Goal: Information Seeking & Learning: Learn about a topic

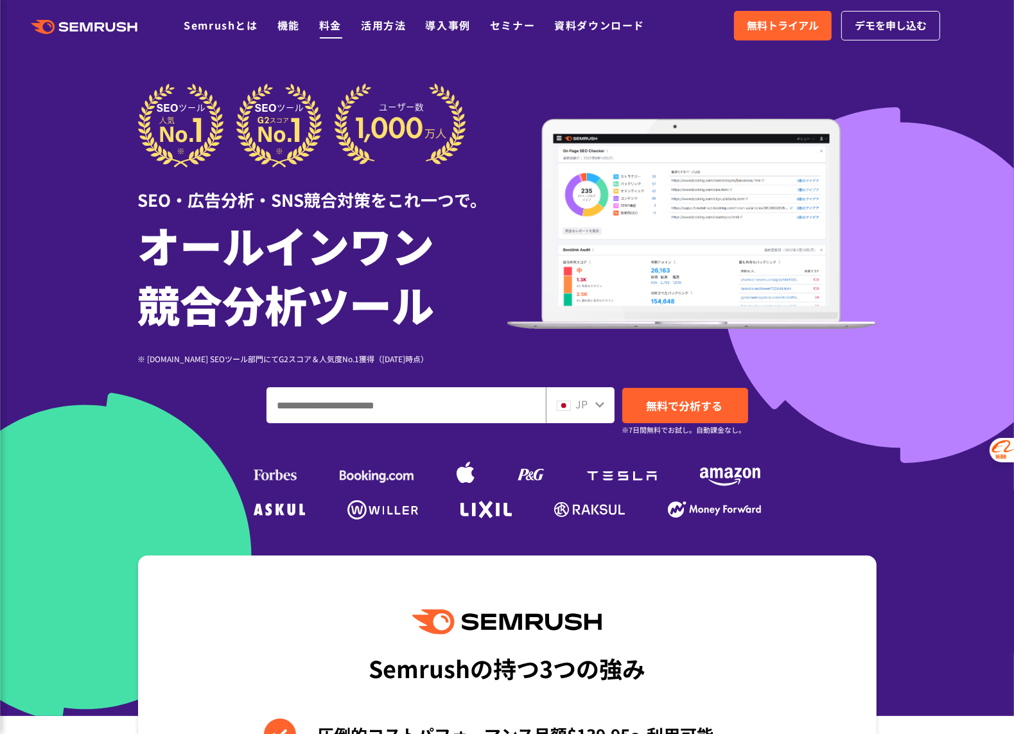
click at [321, 25] on link "料金" at bounding box center [330, 24] width 22 height 15
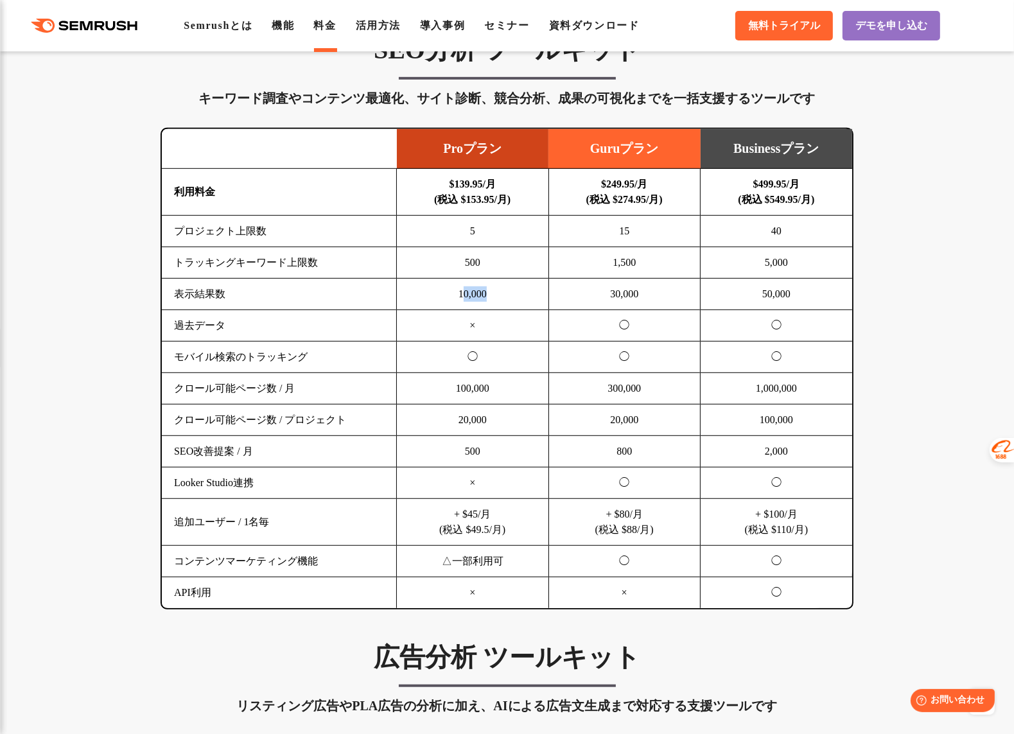
drag, startPoint x: 460, startPoint y: 296, endPoint x: 499, endPoint y: 297, distance: 39.2
click at [499, 297] on td "10,000" at bounding box center [473, 294] width 152 height 31
click at [275, 351] on td "モバイル検索のトラッキング" at bounding box center [279, 356] width 235 height 31
drag, startPoint x: 447, startPoint y: 387, endPoint x: 516, endPoint y: 390, distance: 69.4
click at [516, 390] on td "100,000" at bounding box center [473, 388] width 152 height 31
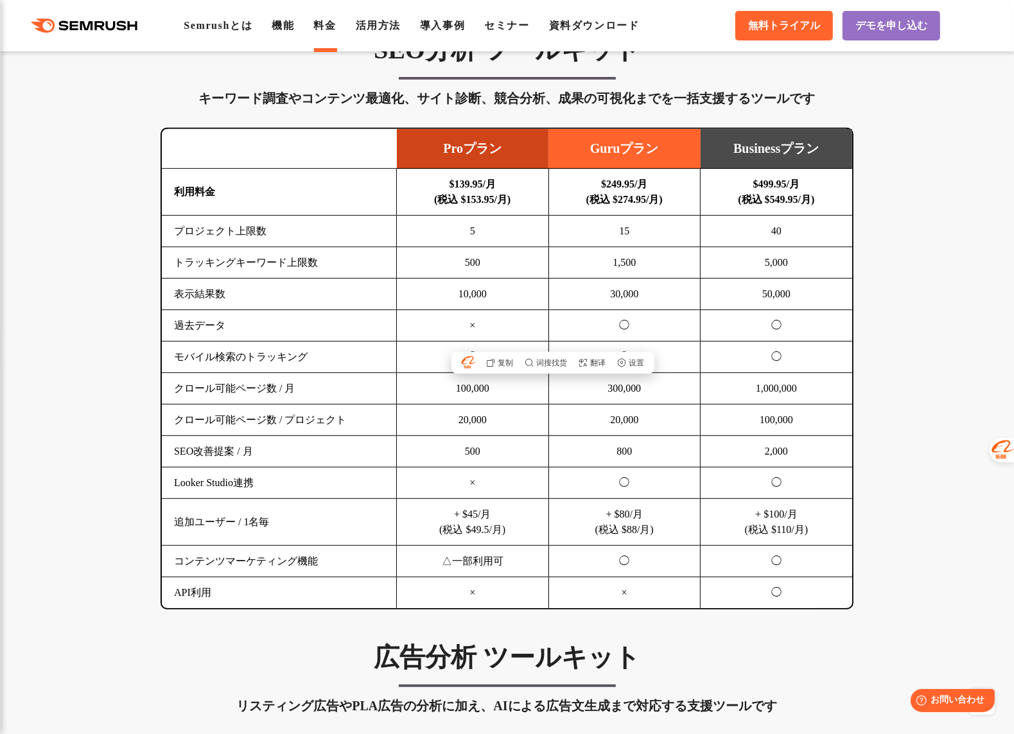
click at [700, 422] on td "100,000" at bounding box center [776, 419] width 152 height 31
